Goal: Task Accomplishment & Management: Manage account settings

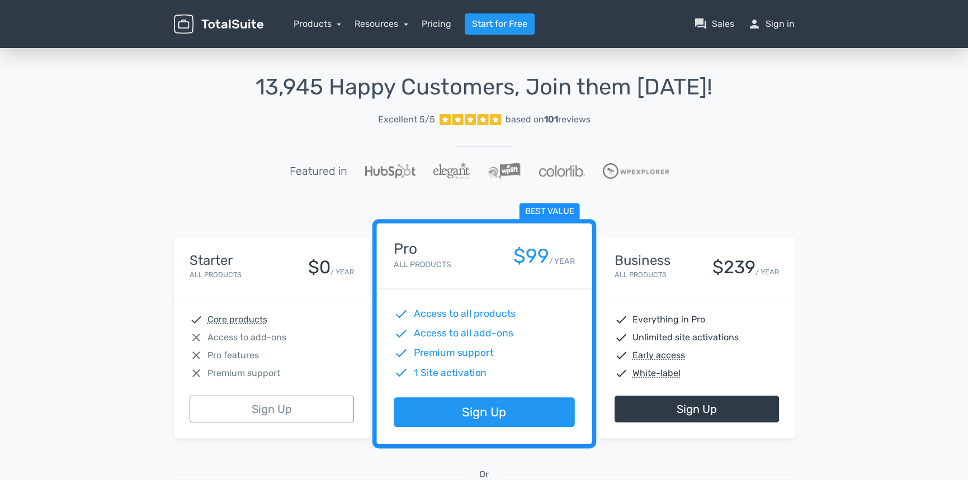
click at [795, 25] on nav "Products TotalPoll WordPress Poll and Contest Plugin TotalContest WordPress Con…" at bounding box center [537, 23] width 531 height 21
click at [776, 27] on link "person Sign in" at bounding box center [771, 23] width 47 height 13
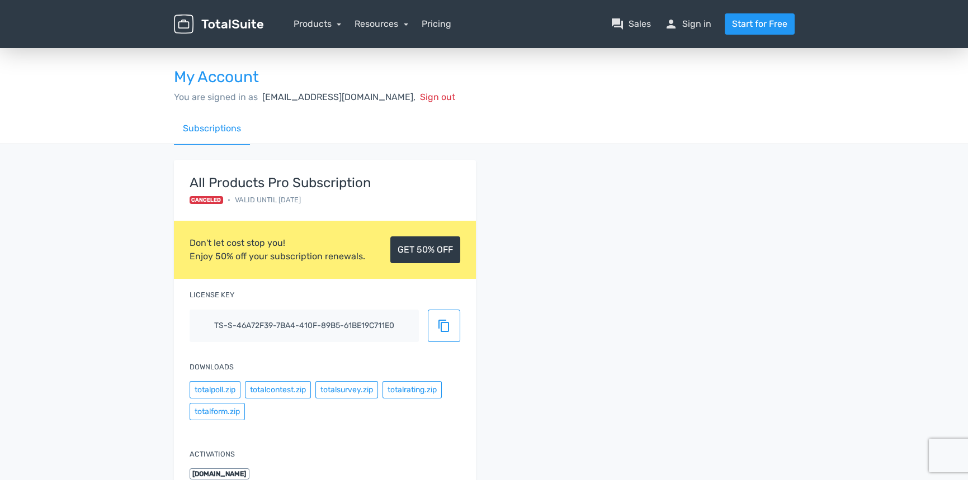
scroll to position [56, 0]
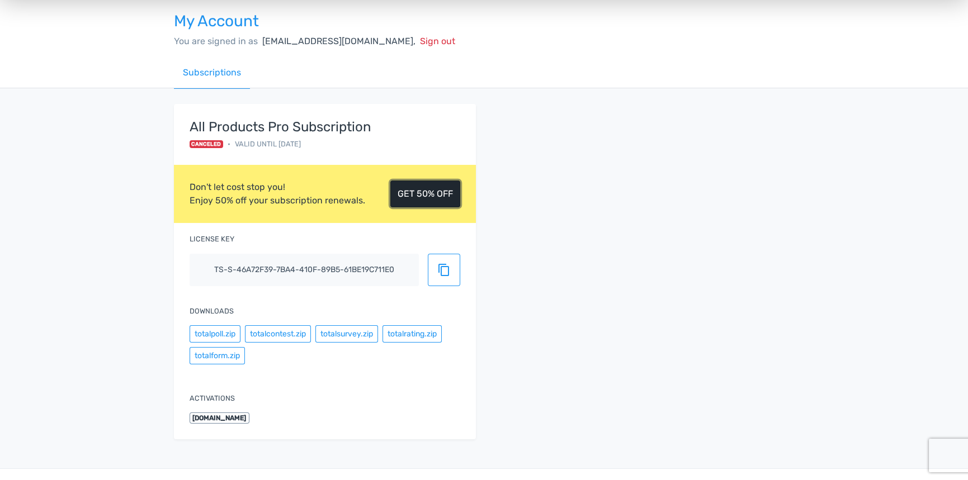
click at [425, 195] on link "GET 50% OFF" at bounding box center [425, 194] width 70 height 27
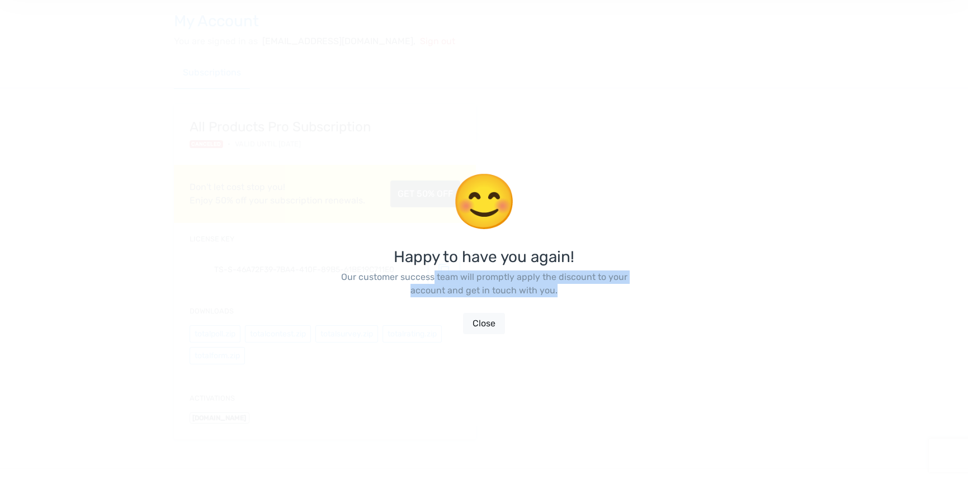
drag, startPoint x: 431, startPoint y: 273, endPoint x: 612, endPoint y: 289, distance: 181.8
click at [612, 288] on p "Our customer success team will promptly apply the discount to your account and …" at bounding box center [484, 284] width 302 height 27
click at [488, 327] on button "Close" at bounding box center [484, 323] width 42 height 21
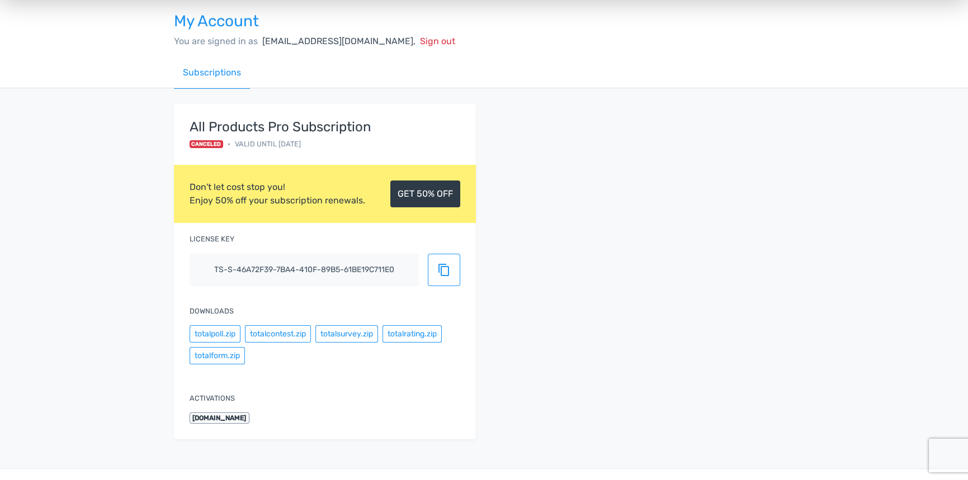
drag, startPoint x: 194, startPoint y: 139, endPoint x: 226, endPoint y: 139, distance: 32.4
click at [226, 139] on div "Canceled • Valid until 27.8.2025" at bounding box center [281, 144] width 182 height 11
click at [375, 138] on div "All Products Pro Subscription Canceled • Valid until 27.8.2025" at bounding box center [325, 135] width 271 height 30
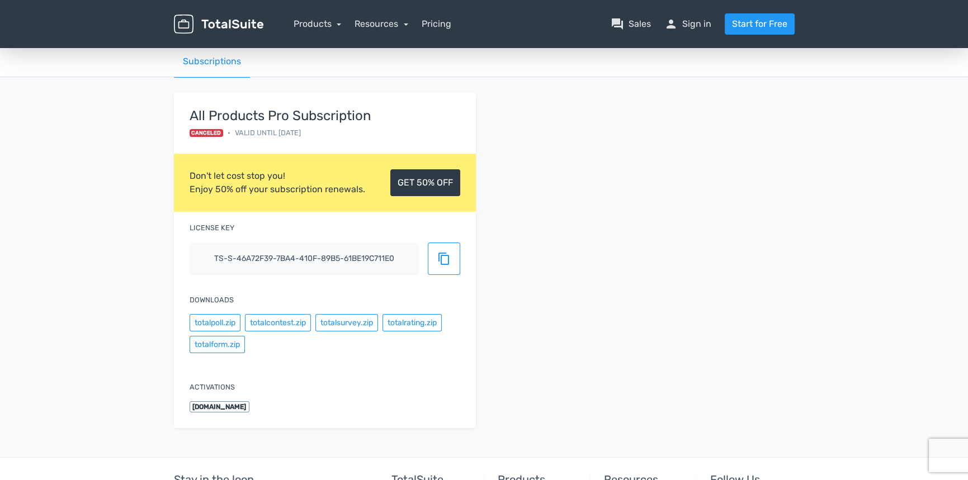
scroll to position [112, 0]
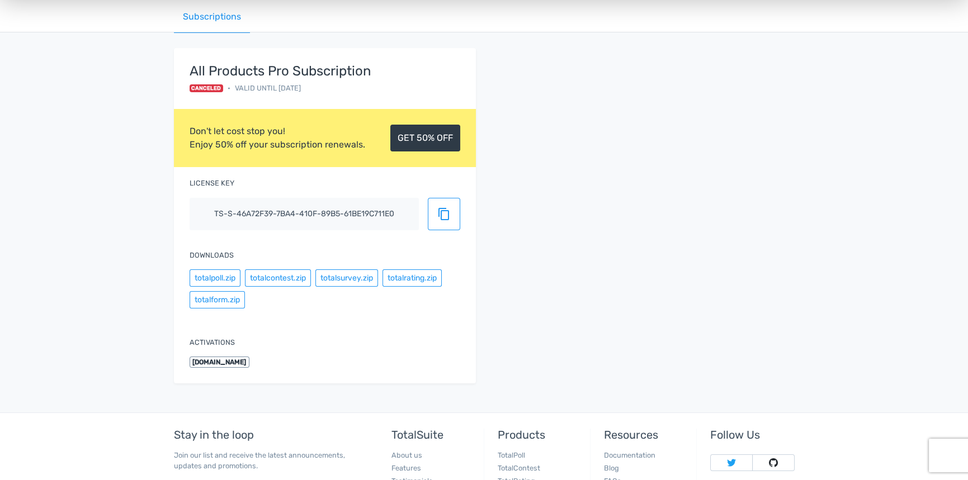
drag, startPoint x: 510, startPoint y: 223, endPoint x: 504, endPoint y: 210, distance: 14.0
click at [507, 218] on div "All Products Pro Subscription Canceled • Valid until 27.8.2025 Don't let cost s…" at bounding box center [484, 222] width 637 height 349
